Goal: Transaction & Acquisition: Purchase product/service

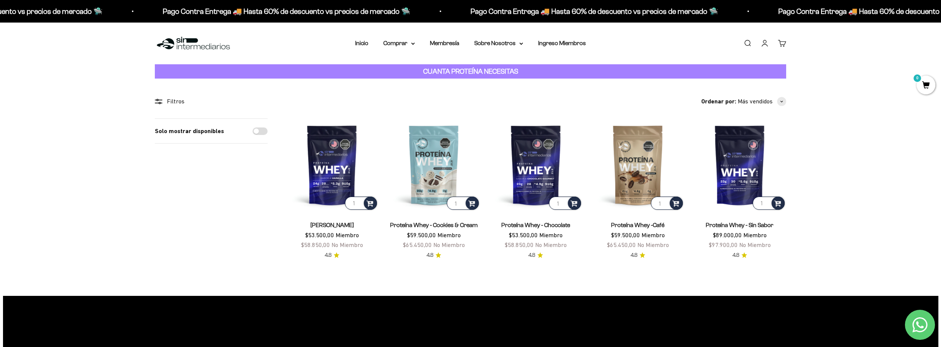
click at [868, 238] on section "Filtros Ordenar por Características Más vendidos Alfabéticamente, A-Z Alfabétic…" at bounding box center [470, 187] width 941 height 217
click at [290, 183] on img at bounding box center [332, 164] width 93 height 93
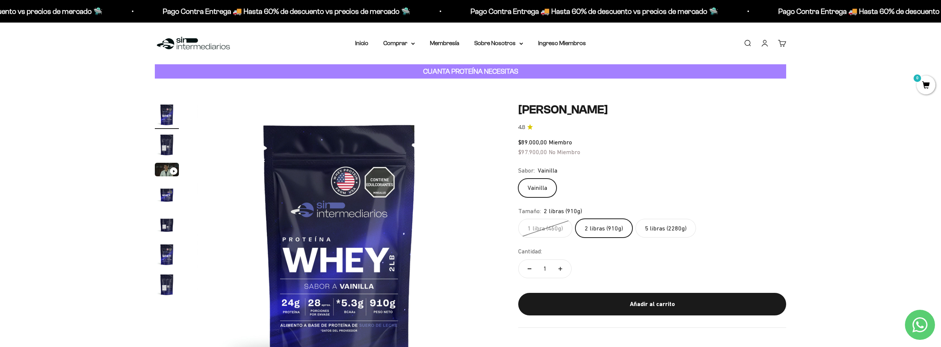
click at [660, 229] on label "5 libras (2280g)" at bounding box center [666, 228] width 61 height 19
click at [518, 219] on input "5 libras (2280g)" at bounding box center [518, 218] width 0 height 0
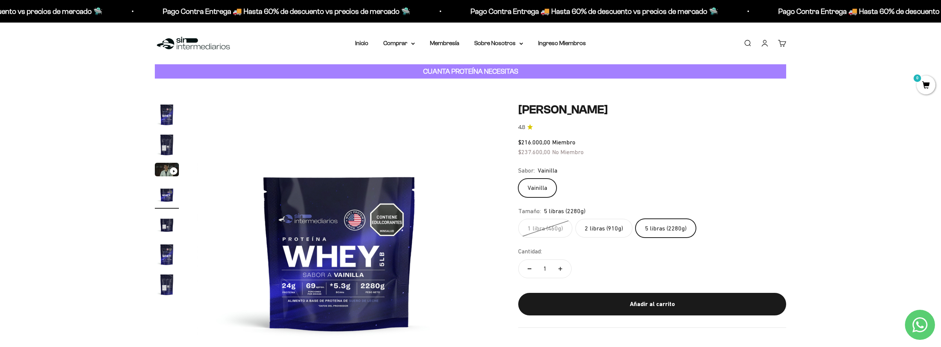
click at [609, 224] on label "2 libras (910g)" at bounding box center [604, 228] width 57 height 19
click at [518, 219] on input "2 libras (910g)" at bounding box center [518, 218] width 0 height 0
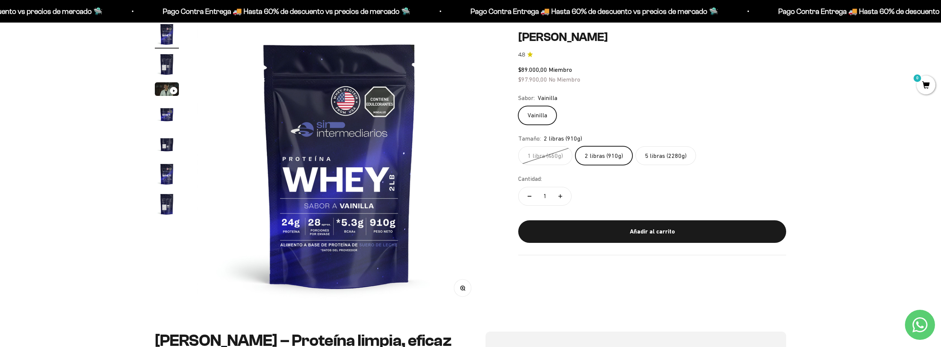
scroll to position [75, 0]
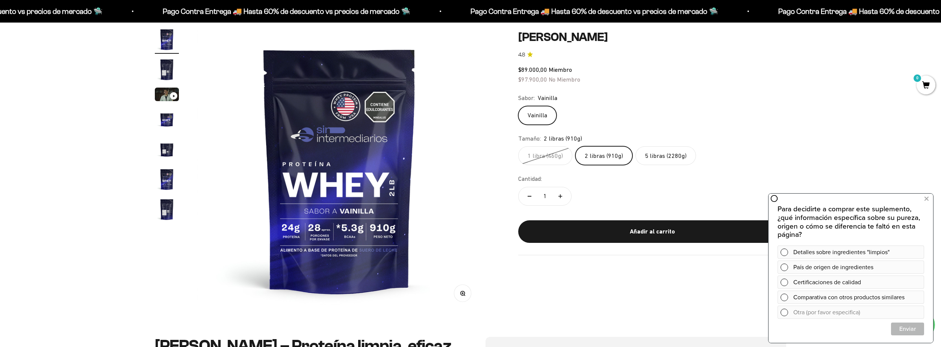
click at [648, 151] on label "5 libras (2280g)" at bounding box center [666, 155] width 61 height 19
click at [518, 146] on input "5 libras (2280g)" at bounding box center [518, 146] width 0 height 0
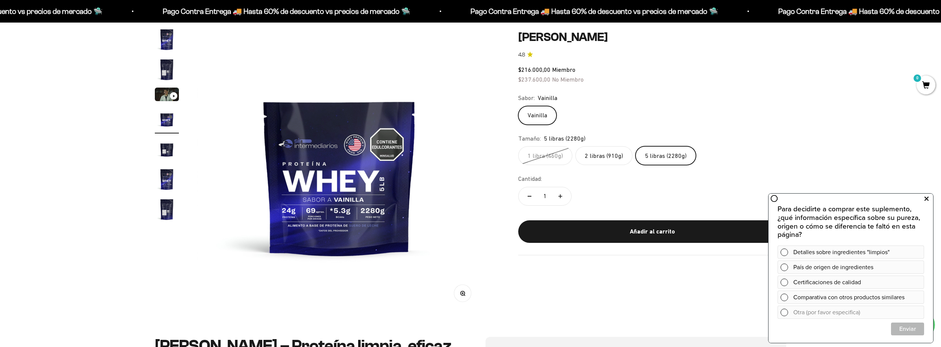
click at [928, 199] on icon at bounding box center [927, 199] width 4 height 10
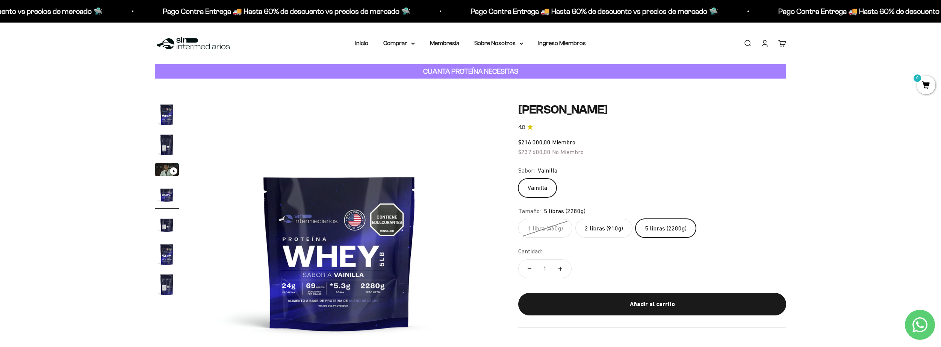
click at [599, 229] on label "2 libras (910g)" at bounding box center [604, 228] width 57 height 19
click at [518, 219] on input "2 libras (910g)" at bounding box center [518, 218] width 0 height 0
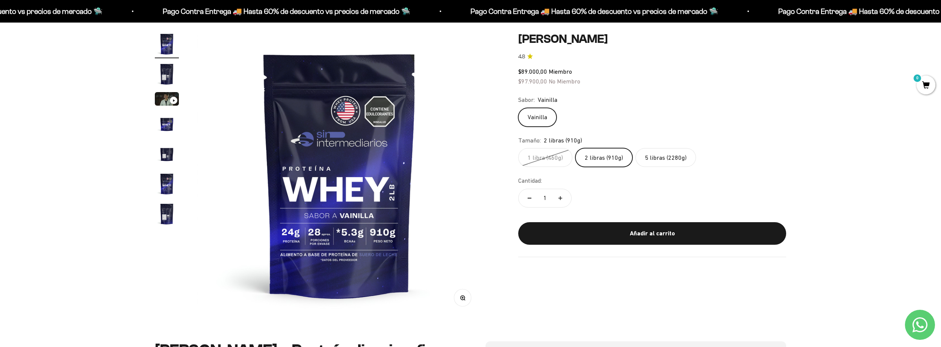
scroll to position [75, 0]
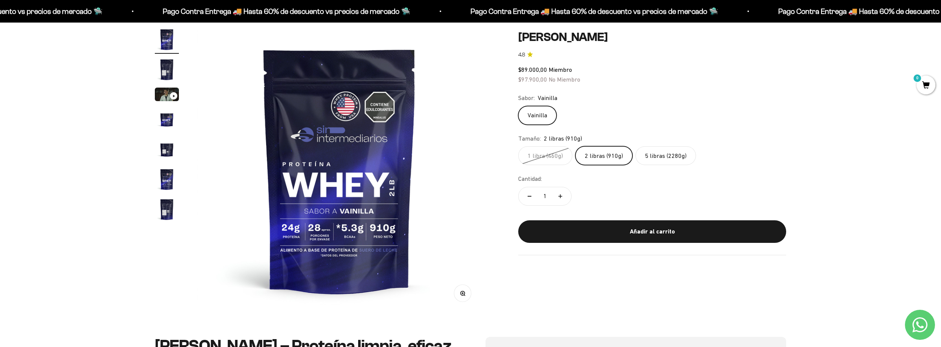
click at [644, 109] on div "Vainilla" at bounding box center [652, 115] width 268 height 19
click at [163, 68] on img "Ir al artículo 2" at bounding box center [167, 70] width 24 height 24
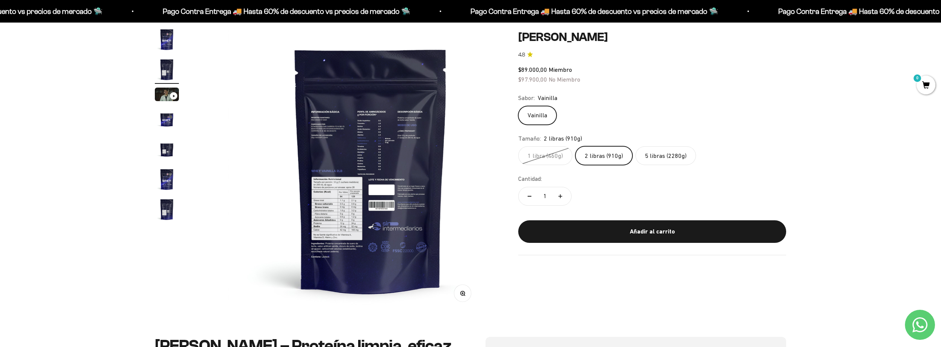
scroll to position [0, 294]
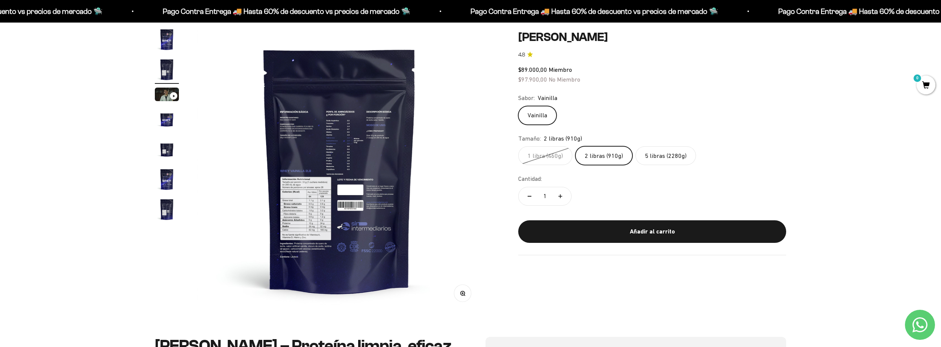
click at [169, 118] on img "Ir al artículo 4" at bounding box center [167, 119] width 24 height 24
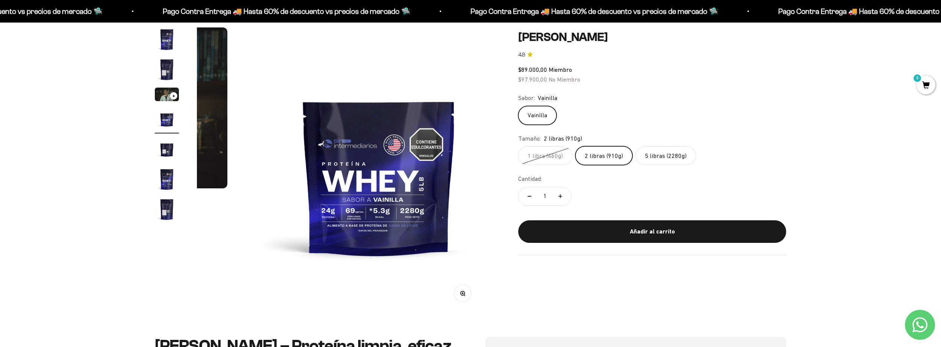
scroll to position [0, 883]
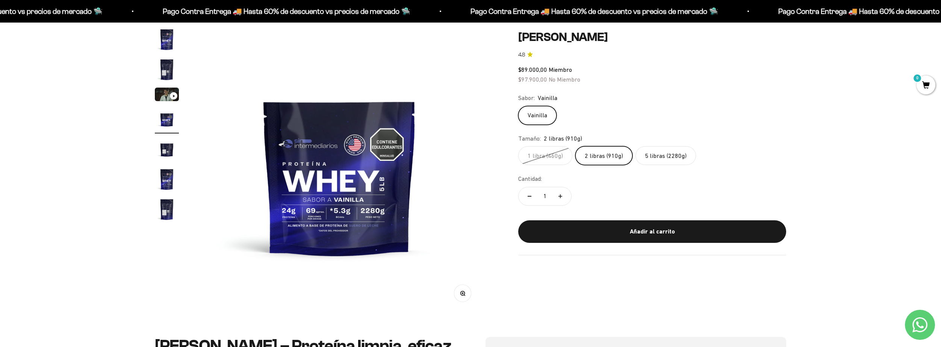
click at [167, 148] on img "Ir al artículo 5" at bounding box center [167, 149] width 24 height 24
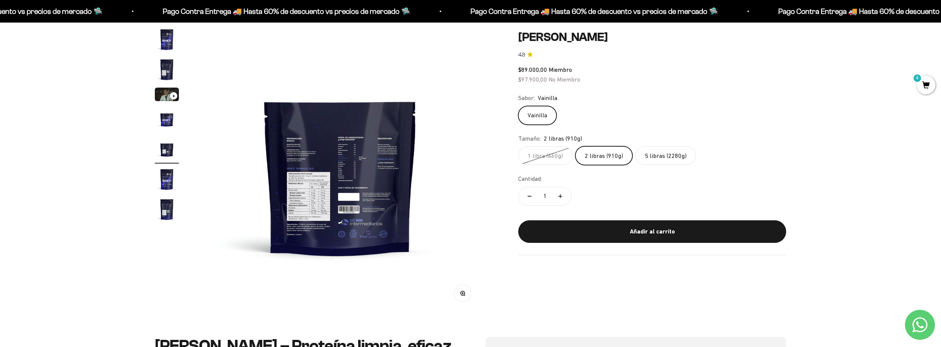
scroll to position [0, 1178]
click at [167, 180] on img "Ir al artículo 6" at bounding box center [167, 179] width 24 height 24
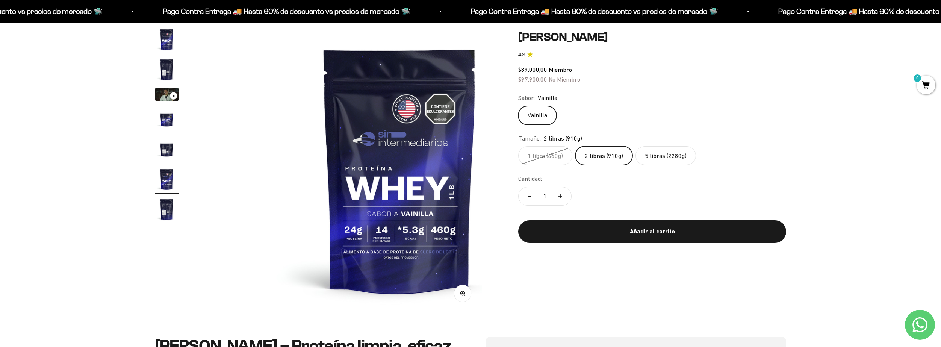
scroll to position [0, 1472]
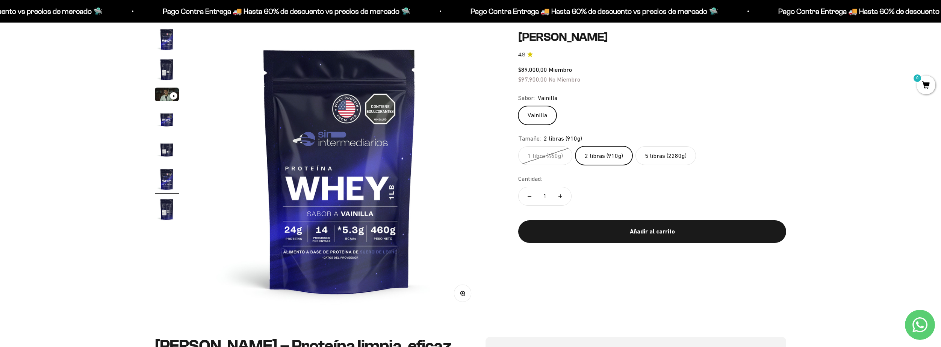
click at [166, 210] on img "Ir al artículo 7" at bounding box center [167, 209] width 24 height 24
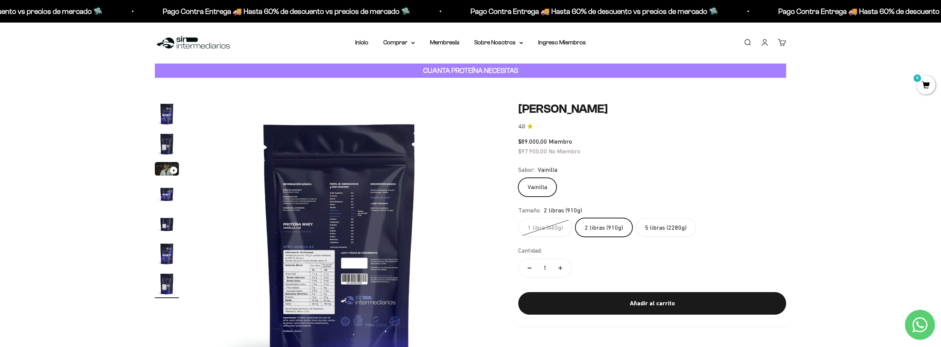
scroll to position [0, 0]
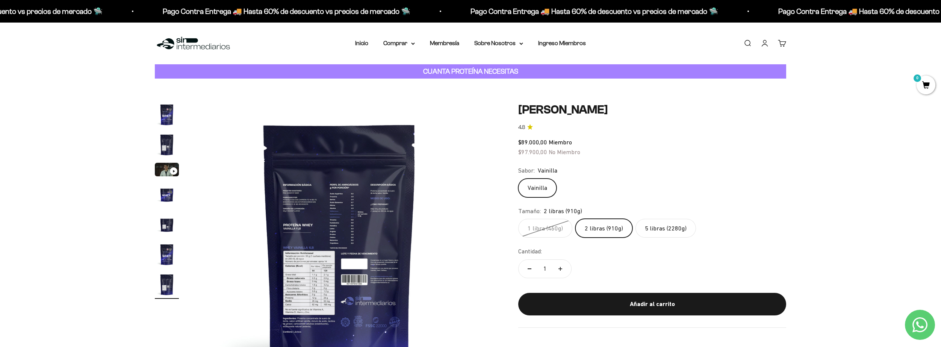
click at [171, 115] on img "Ir al artículo 1" at bounding box center [167, 115] width 24 height 24
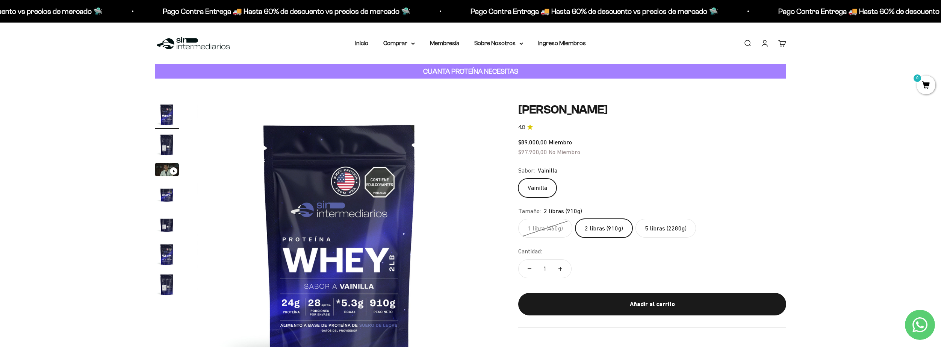
click at [877, 283] on div "Zoom Ir al artículo 1 Ir al artículo 2 Ir al artículo 3 Ir al artículo 4 Ir al …" at bounding box center [470, 245] width 941 height 333
click at [460, 72] on strong "CUANTA PROTEÍNA NECESITAS" at bounding box center [470, 71] width 95 height 8
click at [447, 244] on img at bounding box center [339, 245] width 285 height 285
